Goal: Task Accomplishment & Management: Manage account settings

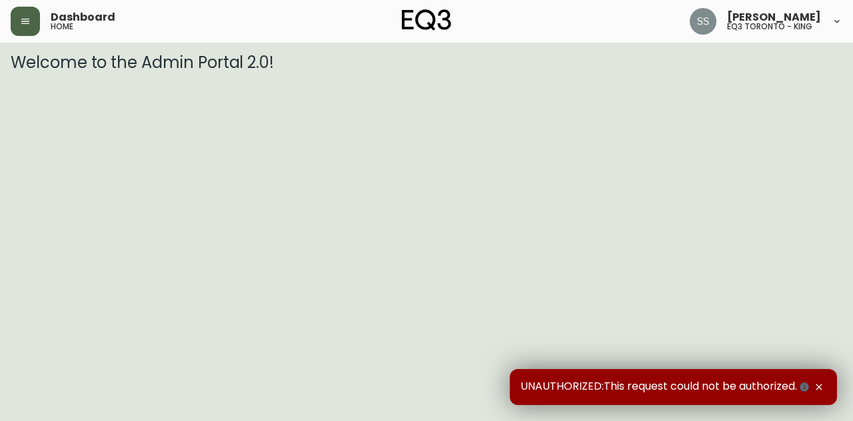
click at [21, 30] on button "button" at bounding box center [25, 21] width 29 height 29
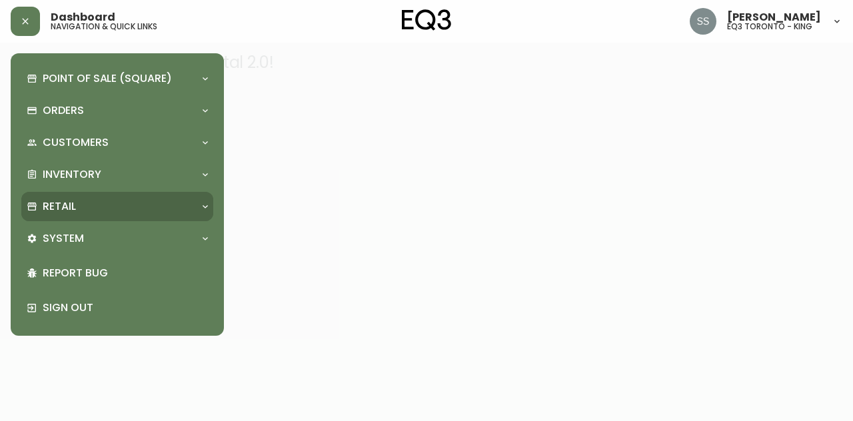
click at [119, 198] on div "Retail" at bounding box center [117, 206] width 192 height 29
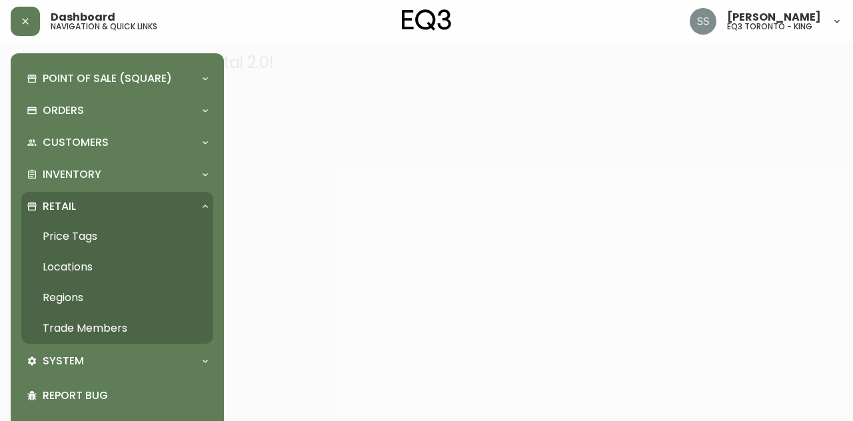
click at [116, 333] on link "Trade Members" at bounding box center [117, 328] width 192 height 31
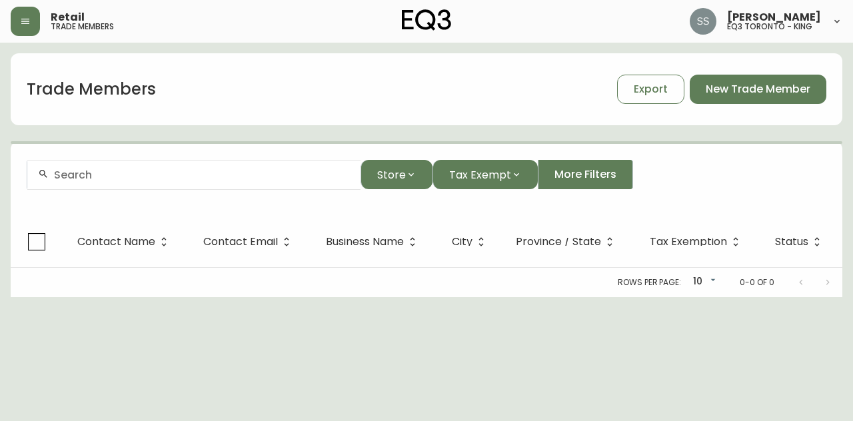
click at [280, 185] on div at bounding box center [193, 175] width 333 height 30
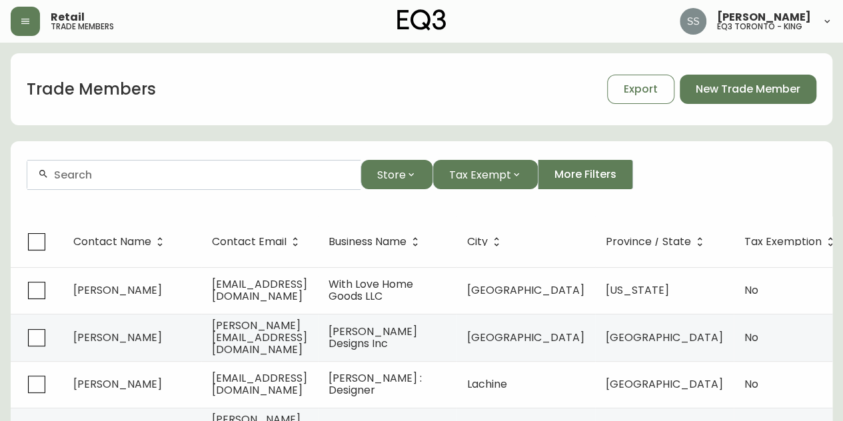
paste input "[PERSON_NAME][EMAIL_ADDRESS][DOMAIN_NAME]"
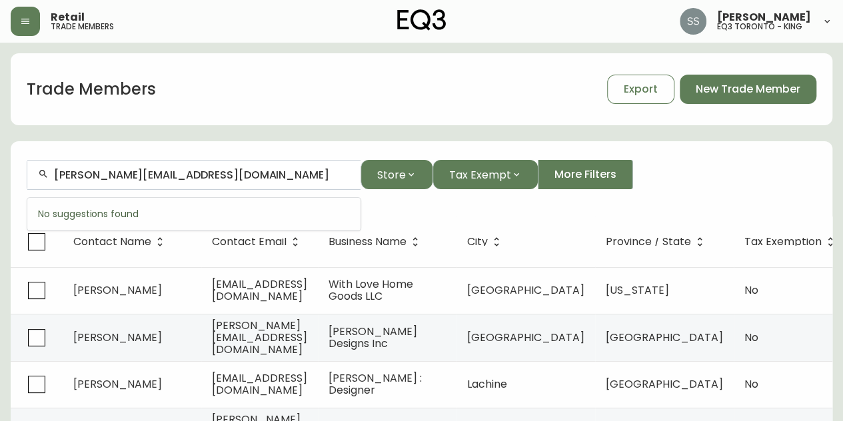
click at [86, 173] on input "[PERSON_NAME][EMAIL_ADDRESS][DOMAIN_NAME]" at bounding box center [202, 175] width 296 height 13
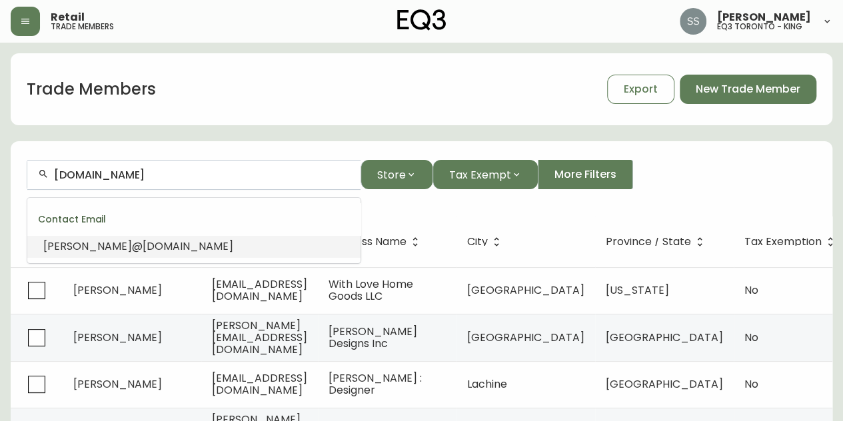
click at [162, 246] on span "[DOMAIN_NAME]" at bounding box center [188, 246] width 91 height 15
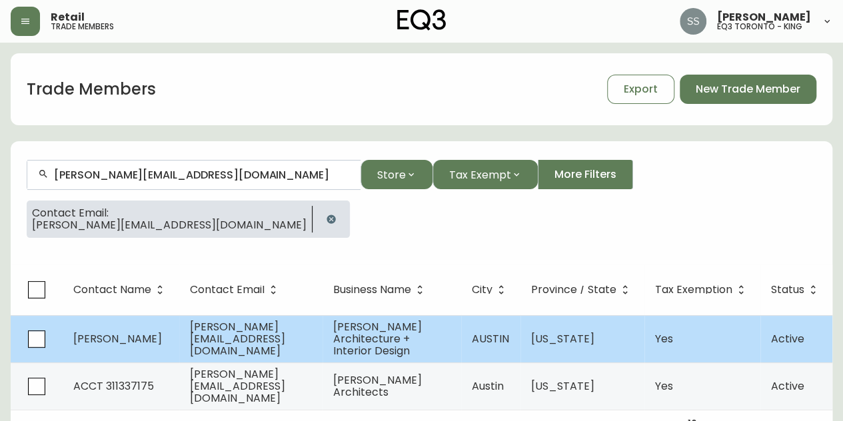
type input "[PERSON_NAME][EMAIL_ADDRESS][DOMAIN_NAME]"
click at [285, 343] on span "[PERSON_NAME][EMAIL_ADDRESS][DOMAIN_NAME]" at bounding box center [237, 338] width 95 height 39
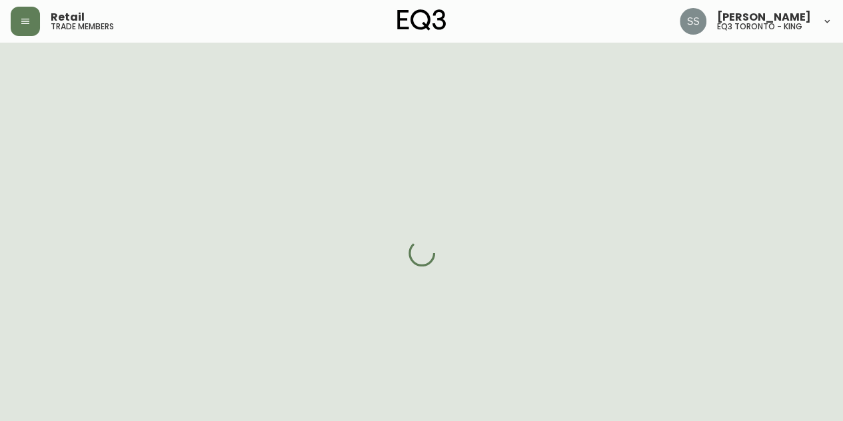
select select "[GEOGRAPHIC_DATA]"
select select "US"
select select "US_EN"
select select "Social Media"
select select "Architect"
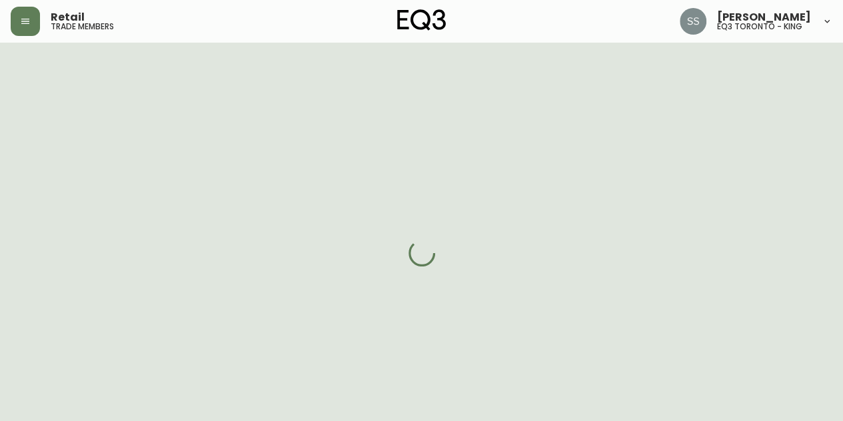
select select "cm48zha2033ze0170ss7kujjb"
select select "true"
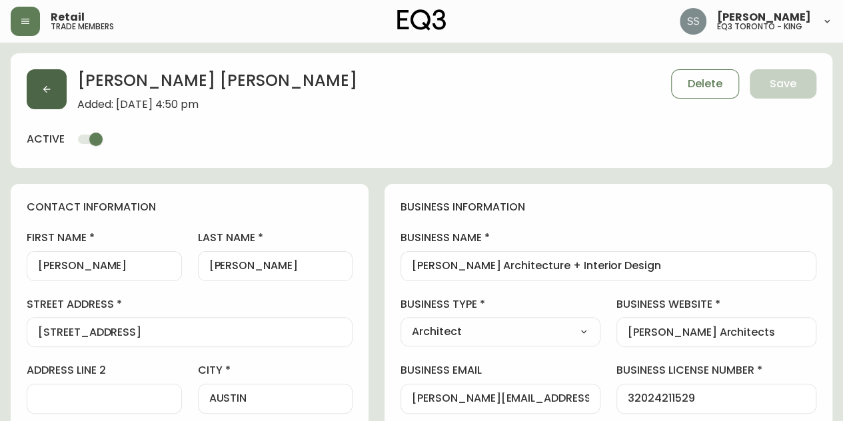
click at [47, 73] on button "button" at bounding box center [47, 89] width 40 height 40
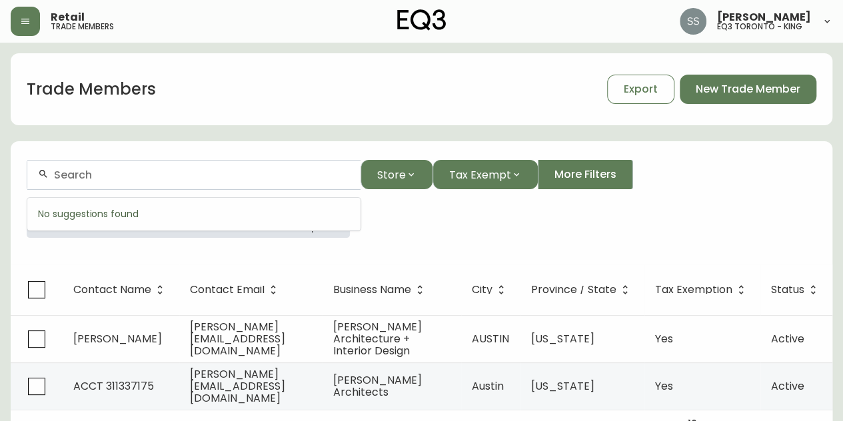
drag, startPoint x: 70, startPoint y: 181, endPoint x: 0, endPoint y: 163, distance: 72.3
click at [0, 170] on main "Trade Members Export New Trade Member Store Tax Exempt More Filters Contact Ema…" at bounding box center [421, 241] width 843 height 397
type input "[PERSON_NAME]"
